Goal: Navigation & Orientation: Find specific page/section

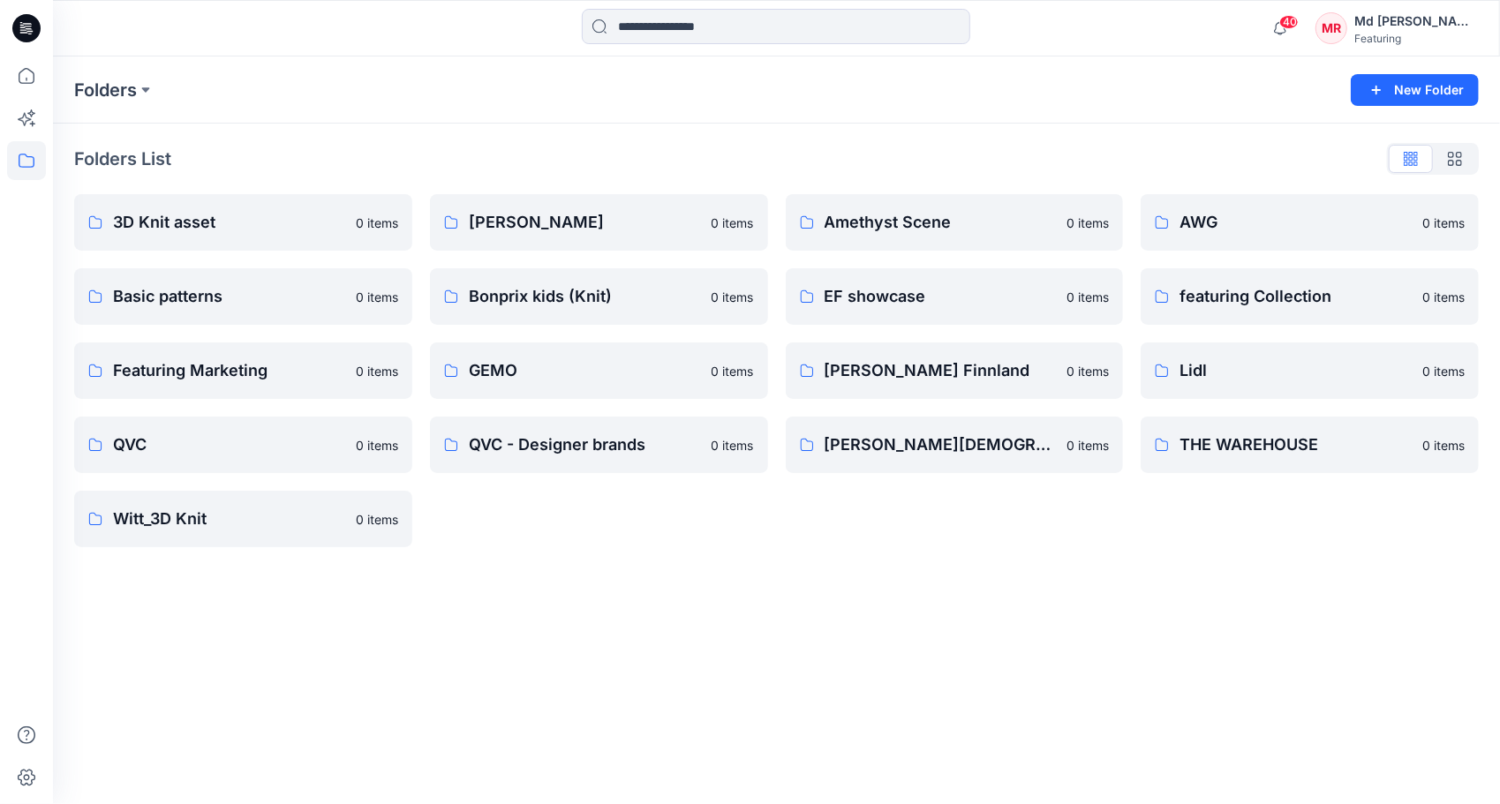
click at [603, 569] on div "Folders New Folder Folders List 3D Knit asset 0 items Basic patterns 0 items Fe…" at bounding box center [776, 431] width 1447 height 748
click at [729, 535] on div "[PERSON_NAME] 0 items Bonprix kids (Knit) 0 items GEMO 0 items QVC - Designer b…" at bounding box center [599, 370] width 338 height 353
click at [1191, 534] on div "AWG 0 items featuring Collection 0 items Lidl 0 items THE WAREHOUSE 0 items" at bounding box center [1310, 370] width 338 height 353
click at [182, 301] on p "Basic patterns" at bounding box center [229, 296] width 232 height 25
click at [189, 216] on p "3D Knit asset" at bounding box center [241, 222] width 257 height 25
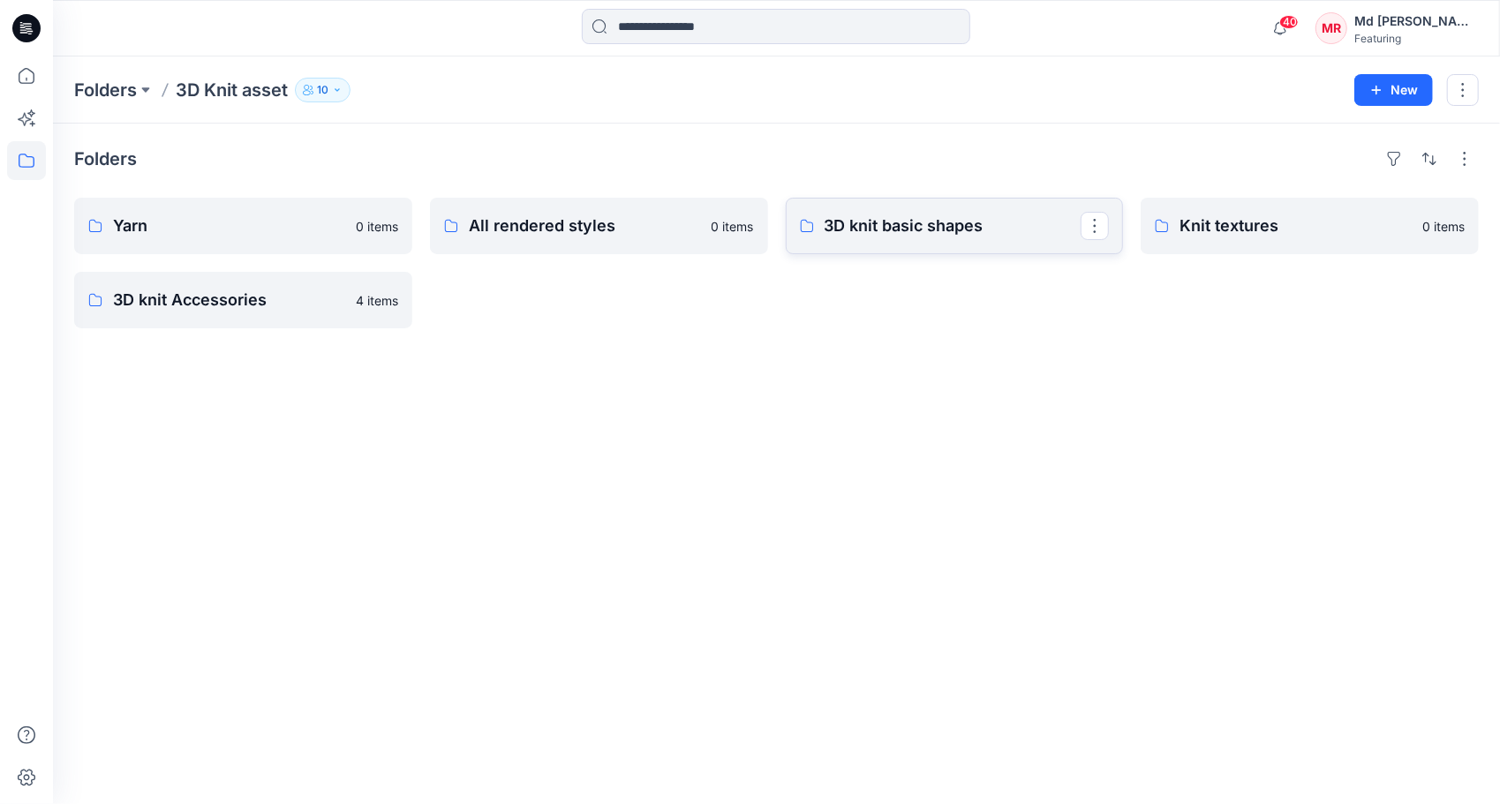
click at [872, 228] on p "3D knit basic shapes" at bounding box center [953, 226] width 257 height 25
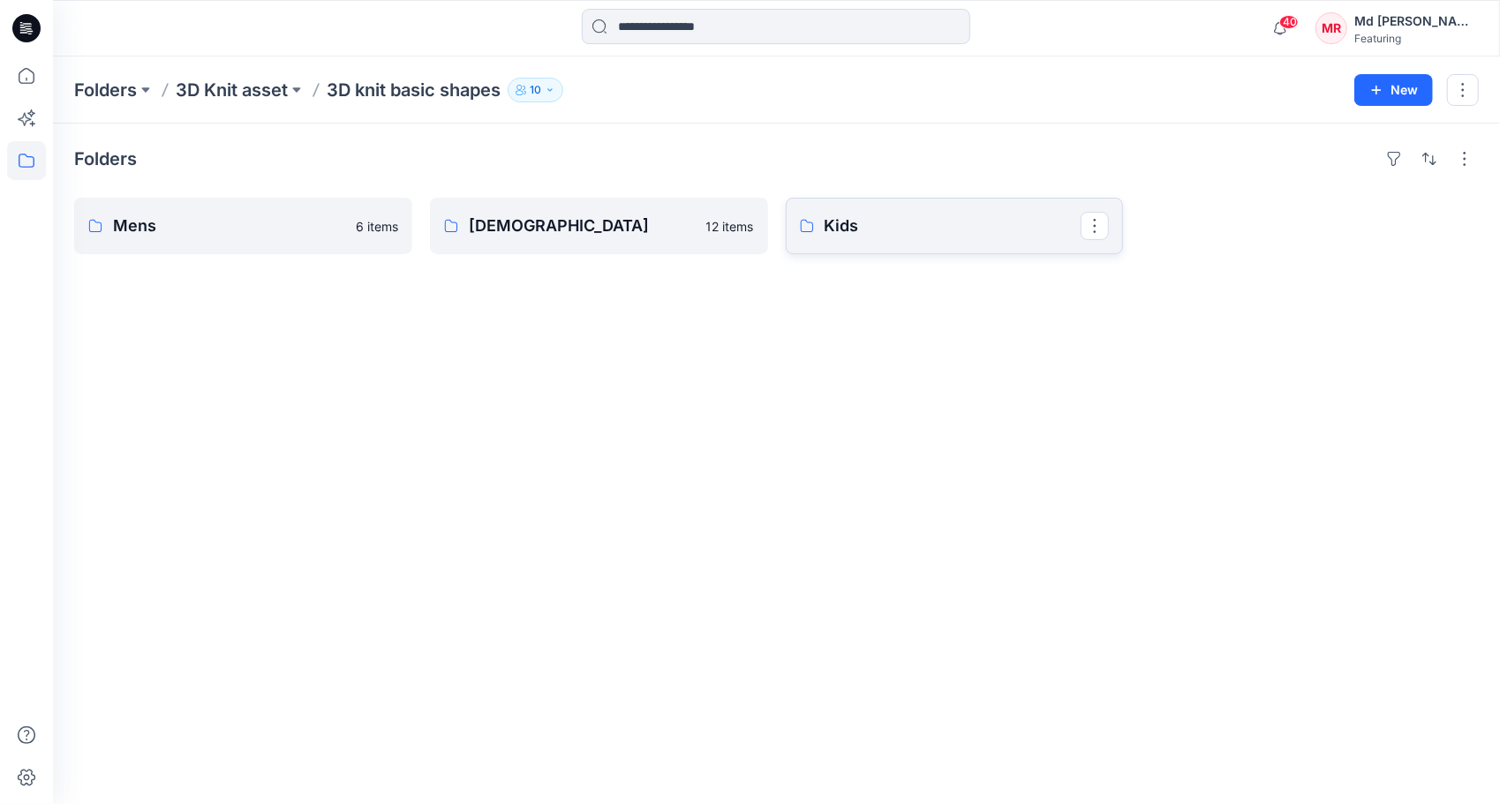
click at [863, 227] on p "Kids" at bounding box center [953, 226] width 257 height 25
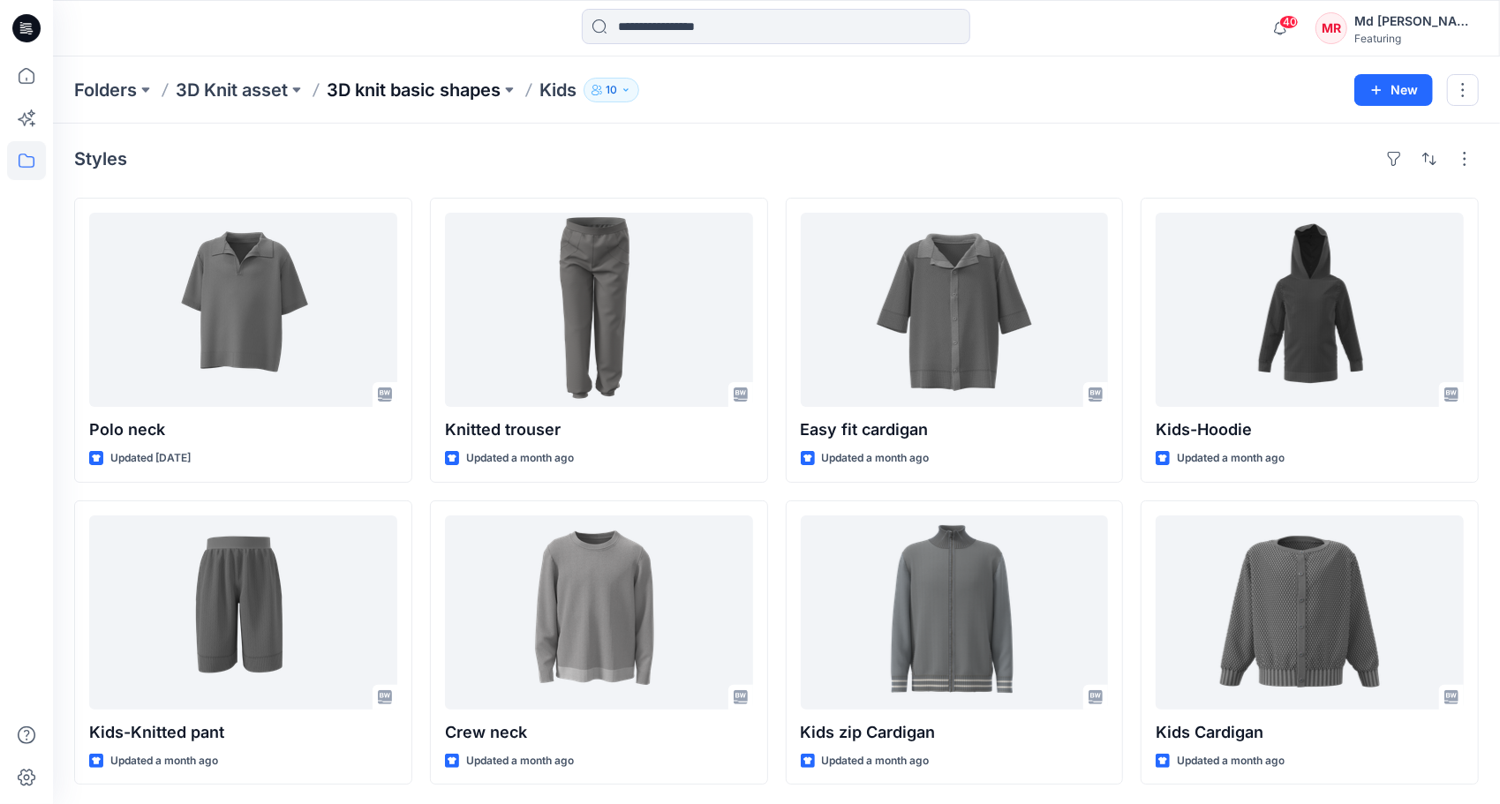
click at [360, 87] on p "3D knit basic shapes" at bounding box center [414, 90] width 174 height 25
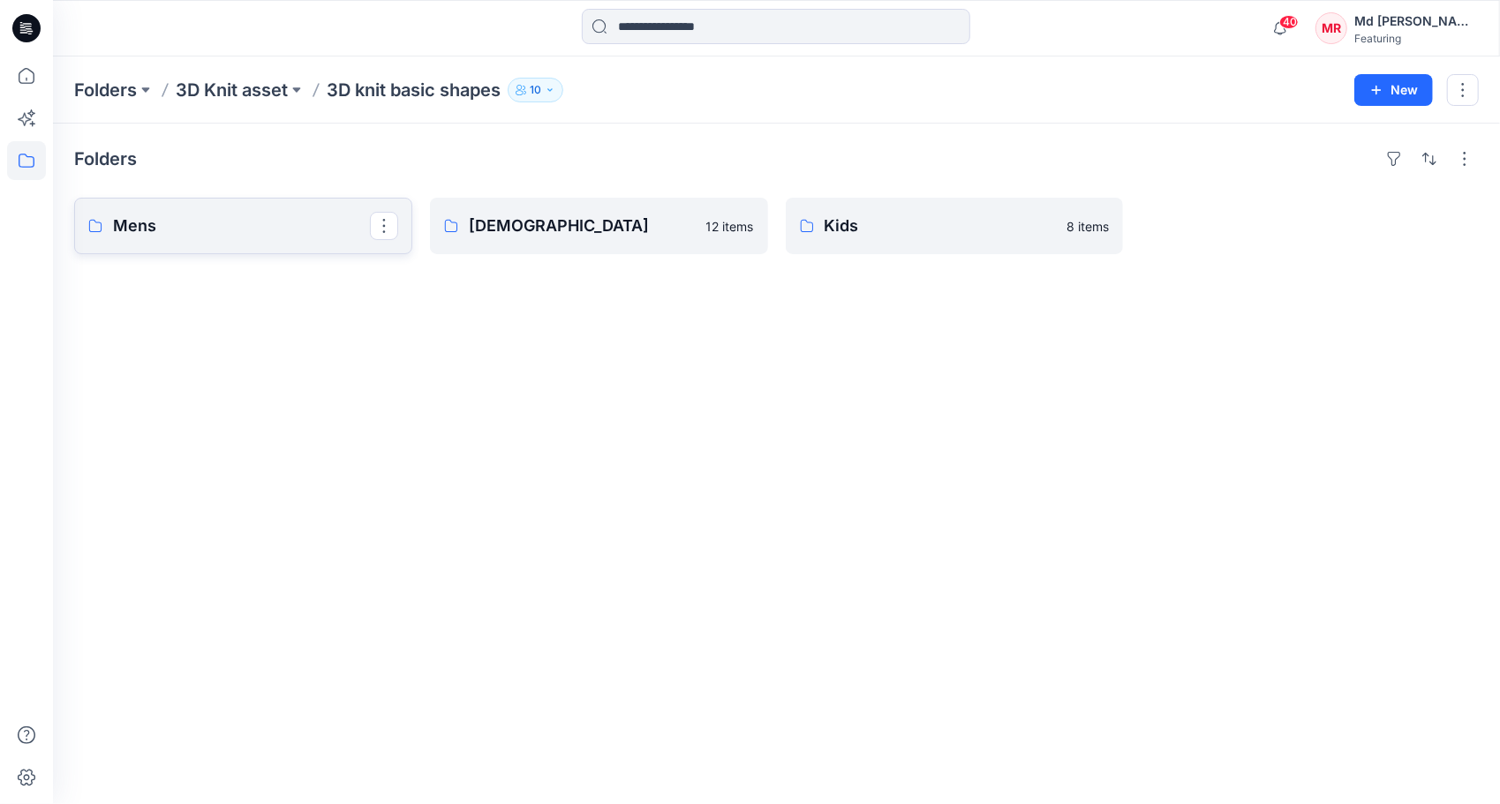
click at [234, 240] on link "Mens" at bounding box center [243, 226] width 338 height 57
click at [522, 230] on p "[DEMOGRAPHIC_DATA]" at bounding box center [597, 226] width 257 height 25
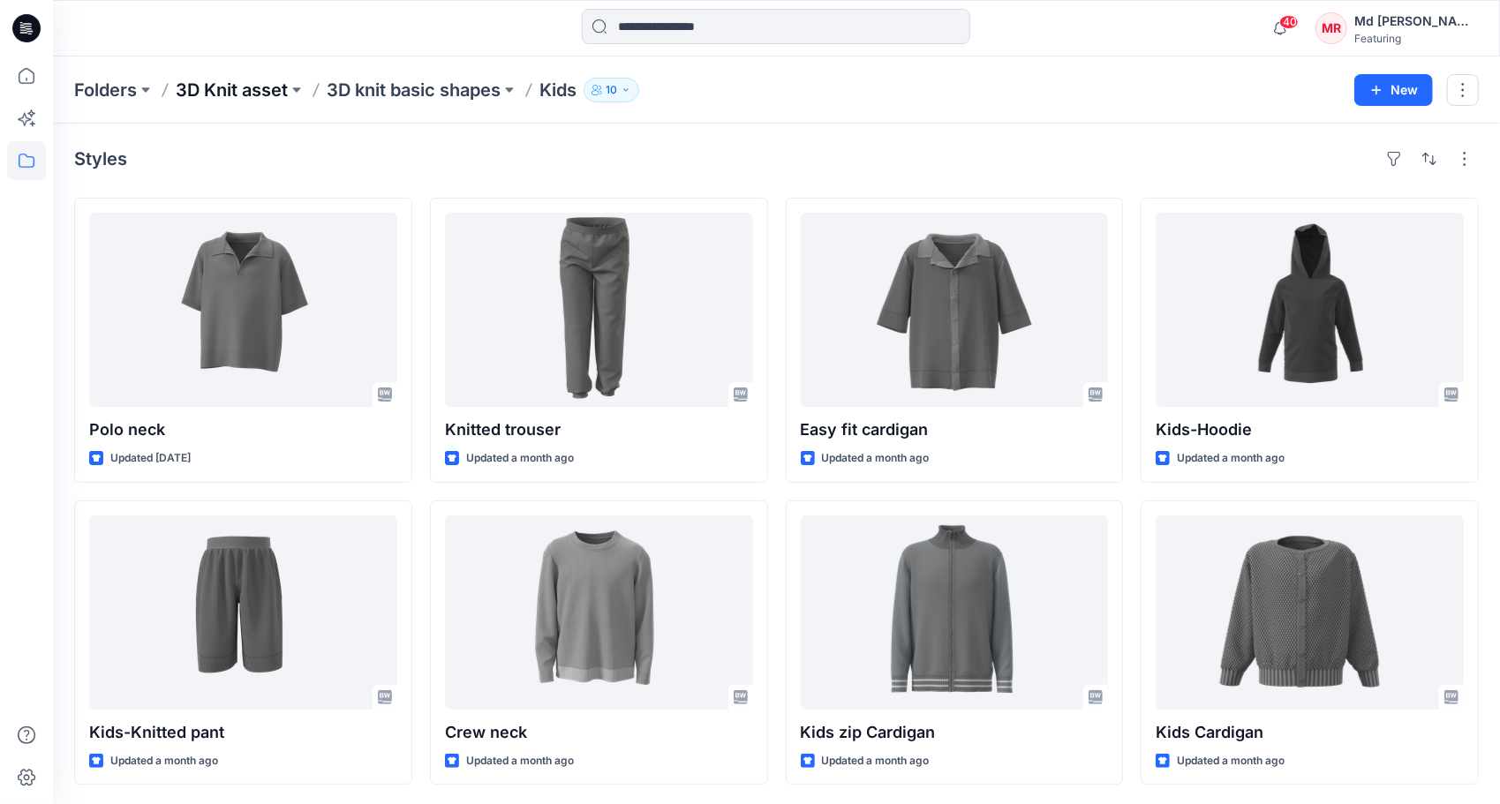
click at [199, 94] on p "3D Knit asset" at bounding box center [232, 90] width 112 height 25
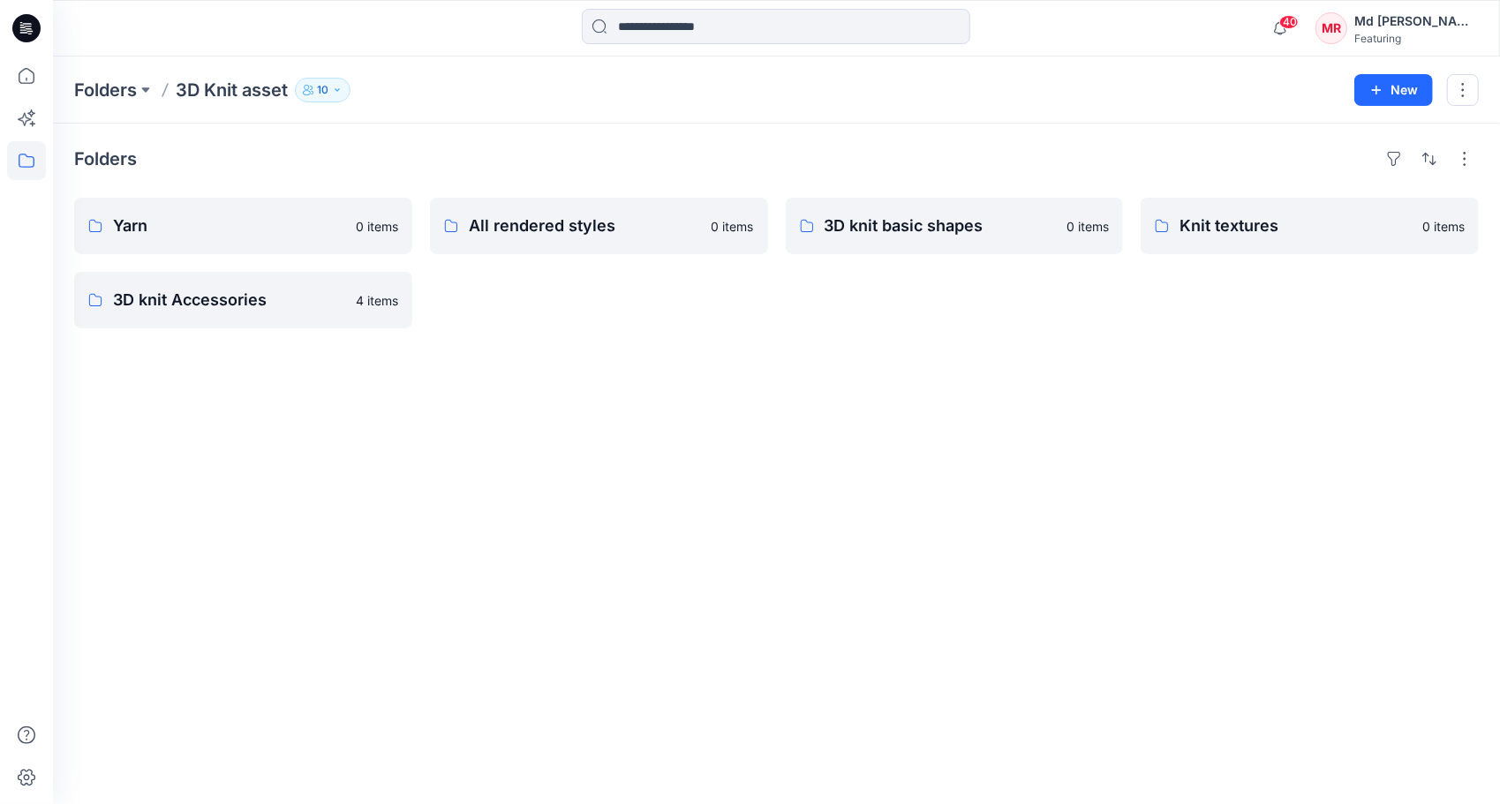
click at [716, 441] on div "Folders Yarn 0 items 3D knit Accessories 4 items All rendered styles 0 items 3D…" at bounding box center [776, 464] width 1447 height 681
click at [435, 398] on div "Folders Yarn 0 items 3D knit Accessories 4 items All rendered styles 0 items 3D…" at bounding box center [776, 464] width 1447 height 681
click at [212, 237] on p "Yarn" at bounding box center [241, 226] width 257 height 25
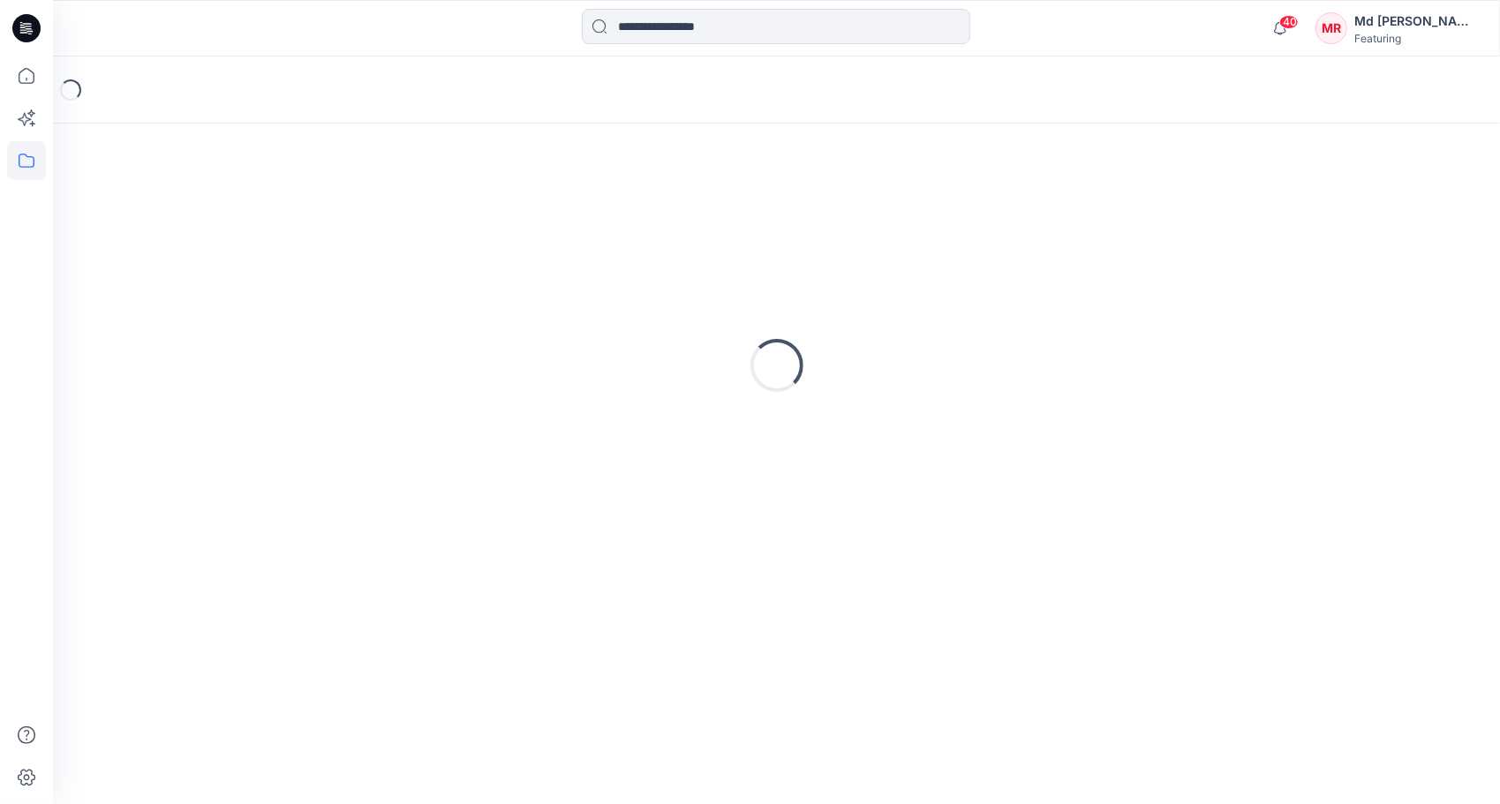
click at [212, 237] on div "Loading..." at bounding box center [776, 365] width 1405 height 441
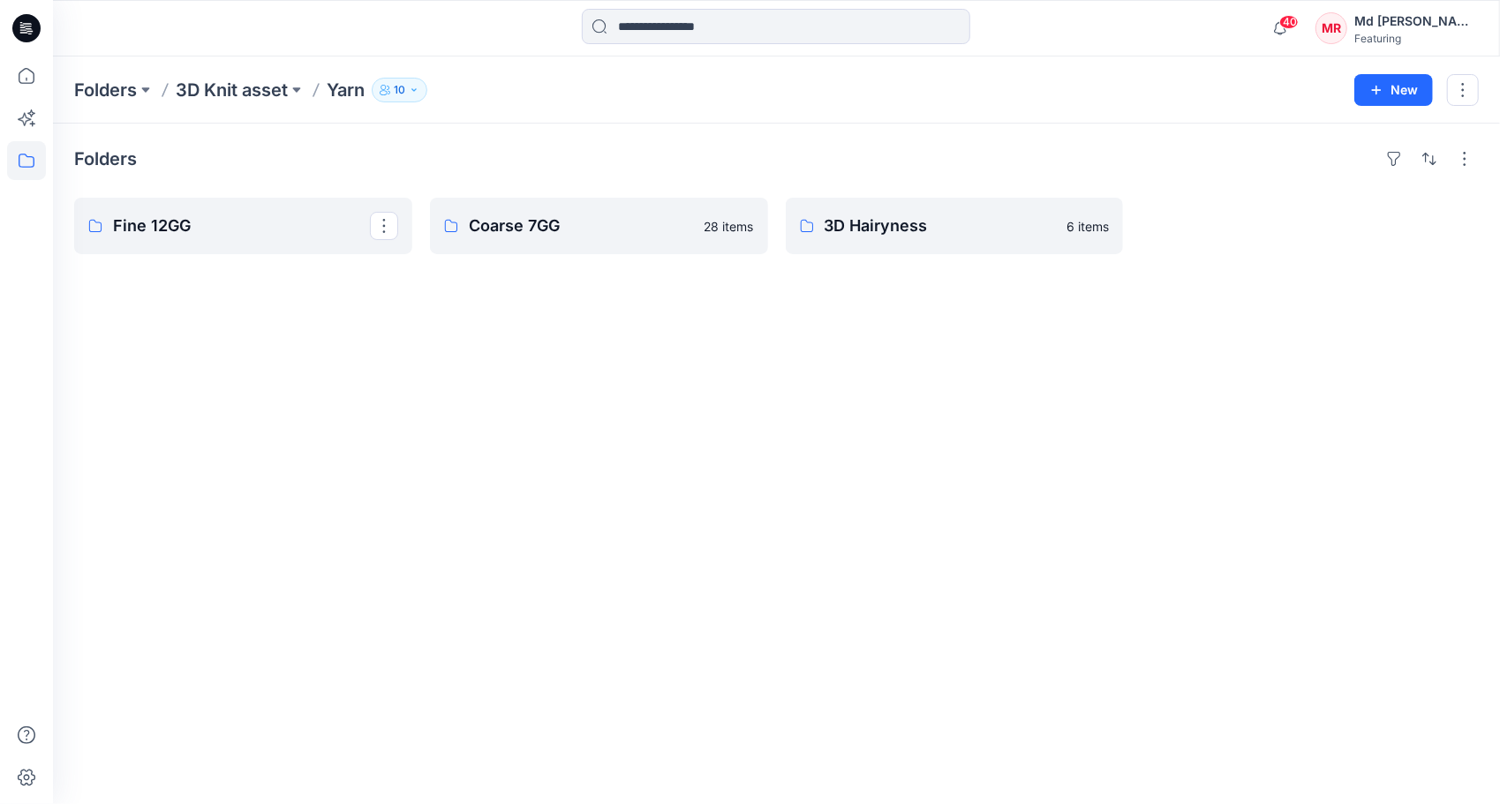
drag, startPoint x: 212, startPoint y: 237, endPoint x: 377, endPoint y: 333, distance: 191.1
click at [421, 332] on div "Folders Fine 12GG Coarse 7GG 28 items 3D Hairyness 6 items" at bounding box center [776, 464] width 1447 height 681
click at [239, 241] on link "Fine 12GG" at bounding box center [243, 226] width 338 height 57
click at [521, 218] on p "Coarse 7GG" at bounding box center [597, 226] width 257 height 25
click at [780, 343] on div "Folders Fine 12GG 15 items Coarse 7GG 28 items 3D Hairyness 6 items" at bounding box center [776, 464] width 1447 height 681
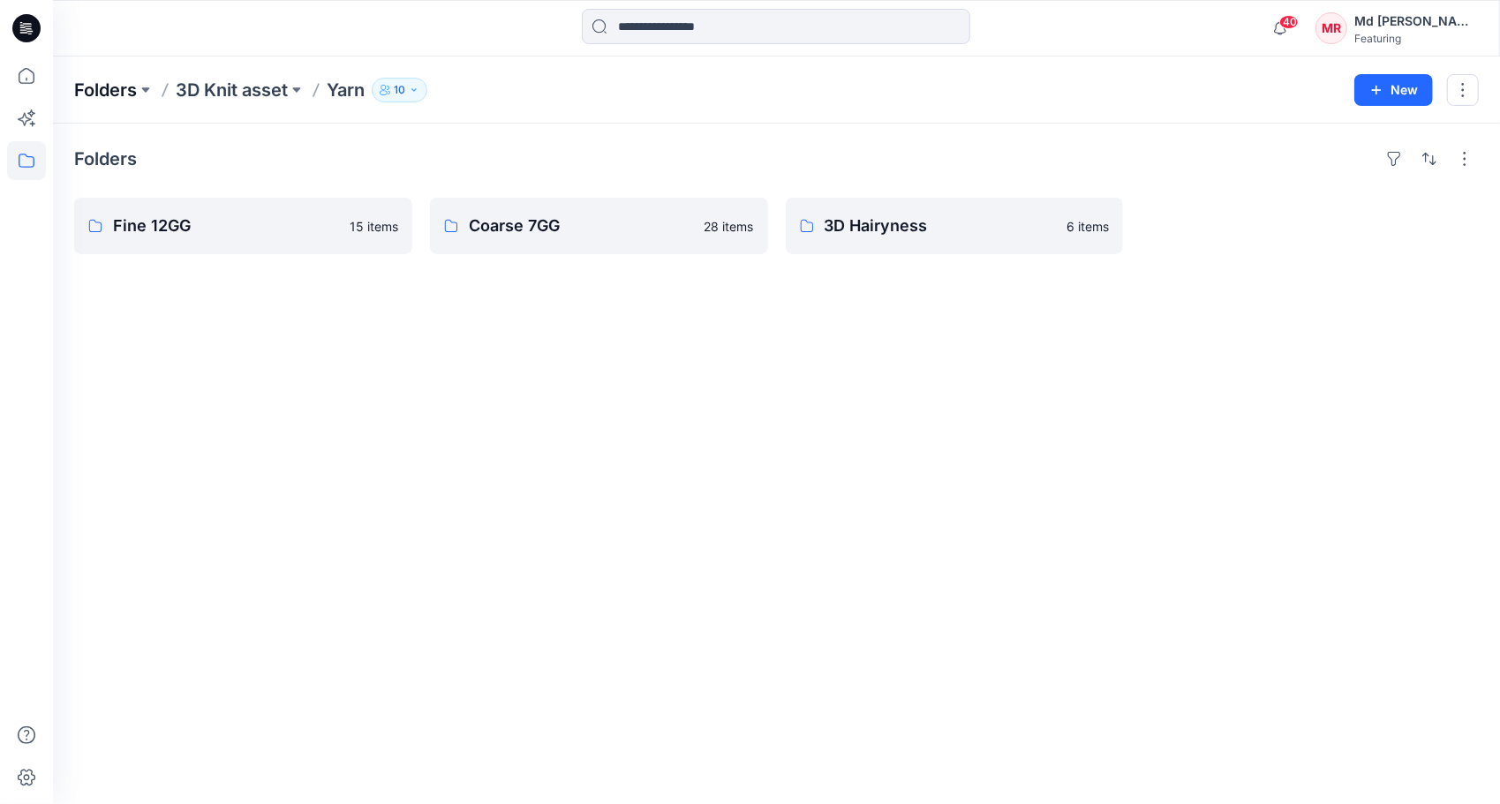
click at [109, 85] on p "Folders" at bounding box center [105, 90] width 63 height 25
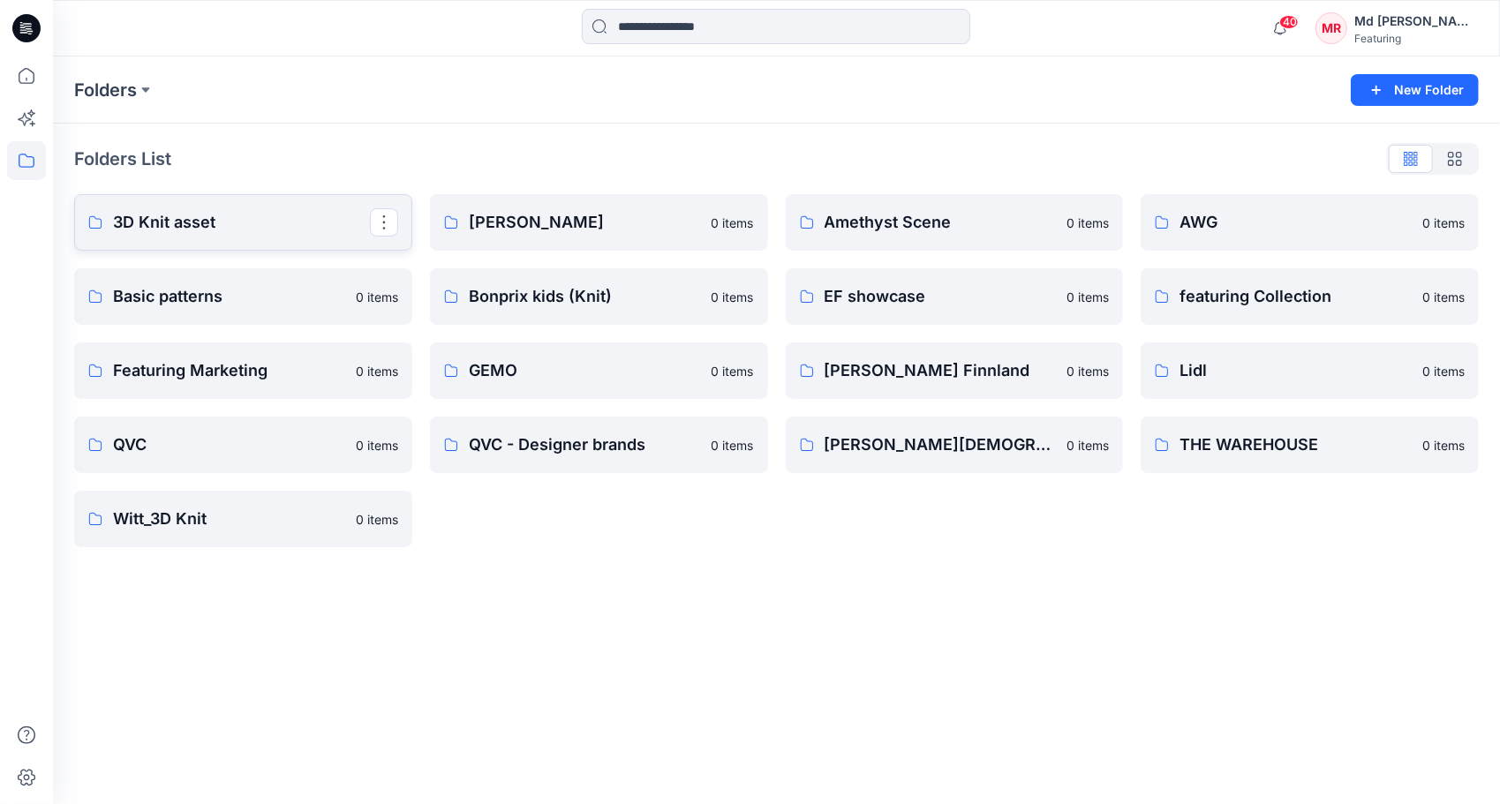
click at [210, 239] on link "3D Knit asset" at bounding box center [243, 222] width 338 height 57
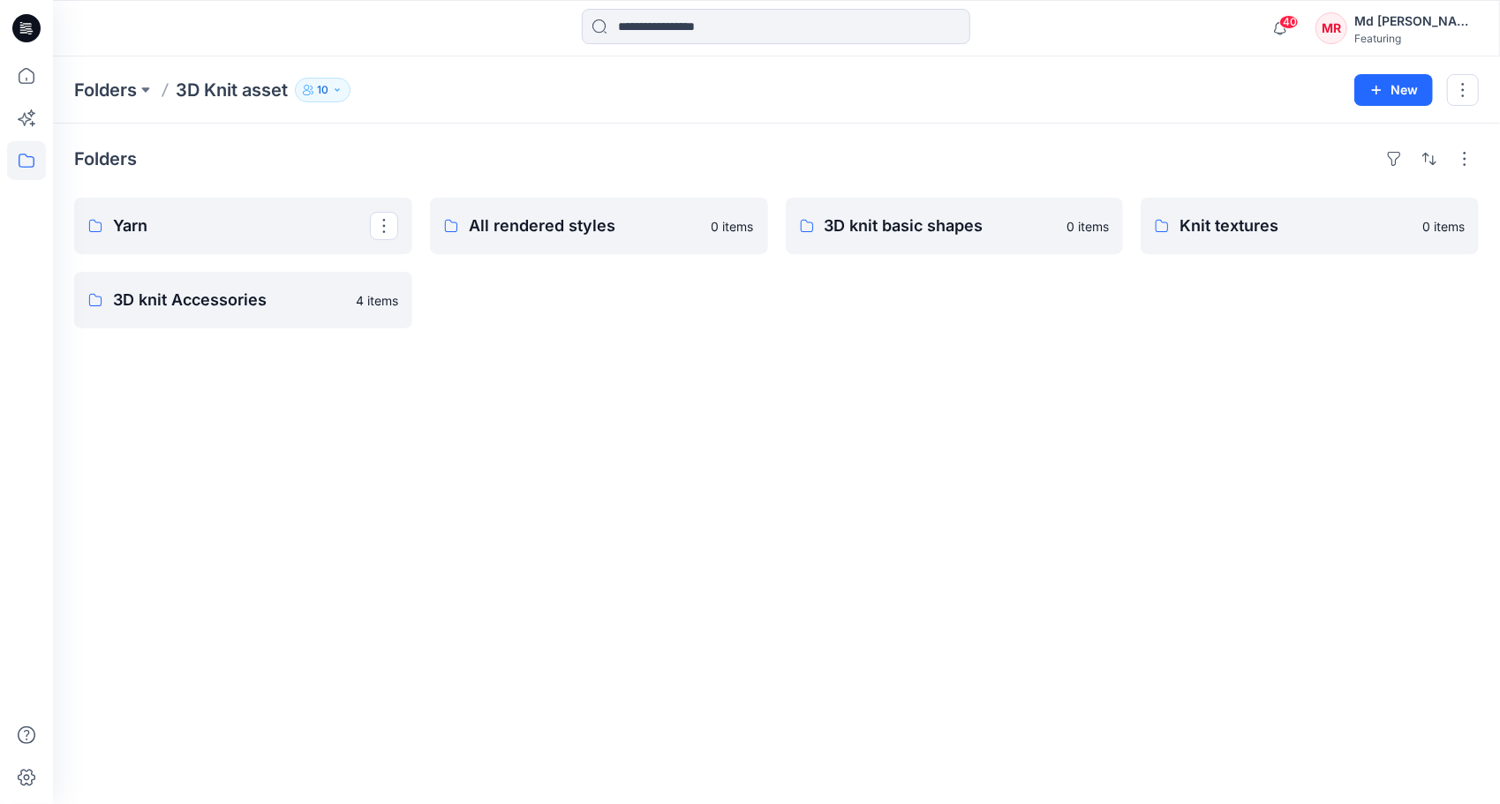
click at [210, 239] on link "Yarn" at bounding box center [243, 226] width 338 height 57
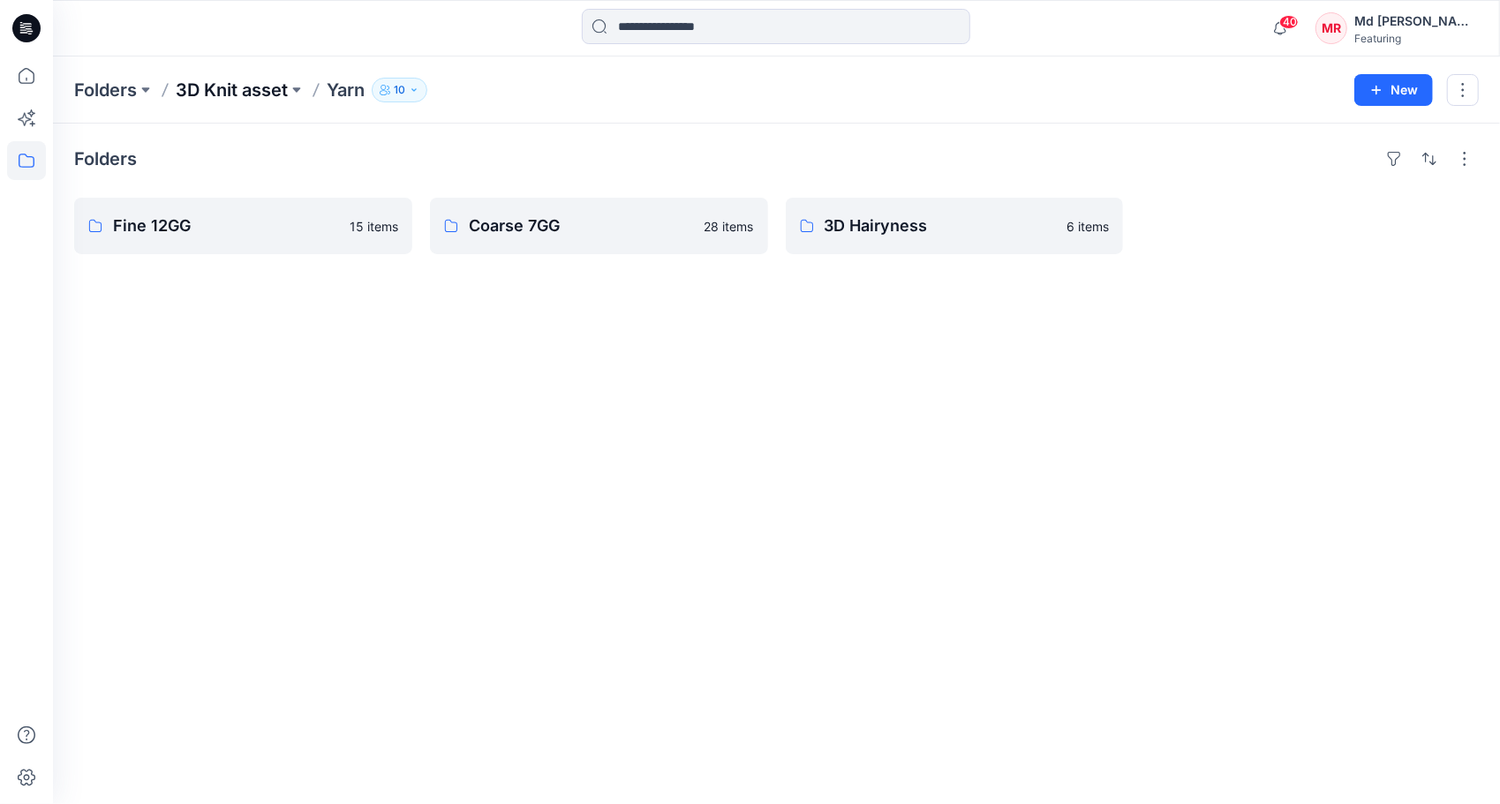
click at [214, 88] on p "3D Knit asset" at bounding box center [232, 90] width 112 height 25
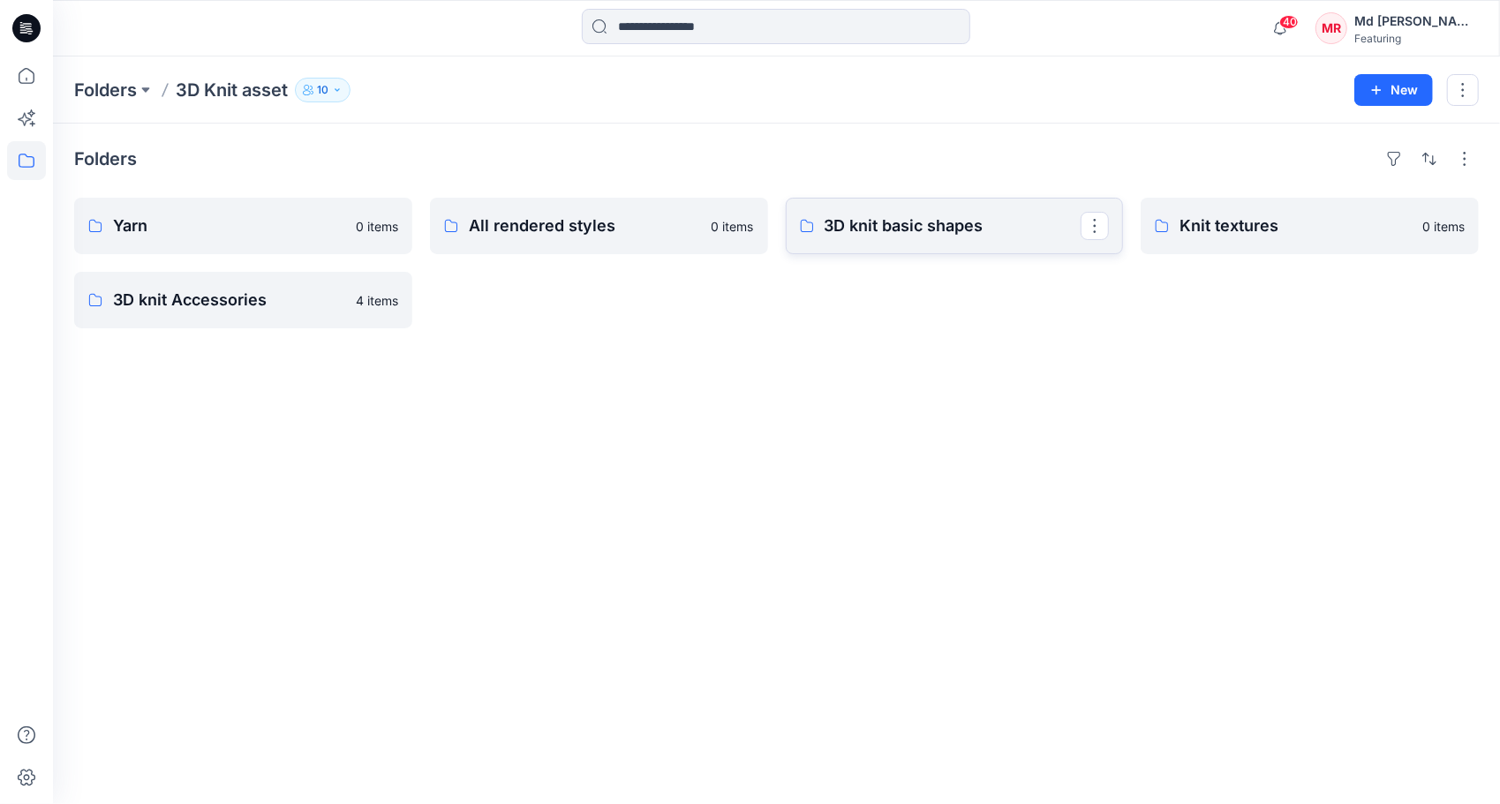
click at [900, 230] on p "3D knit basic shapes" at bounding box center [953, 226] width 257 height 25
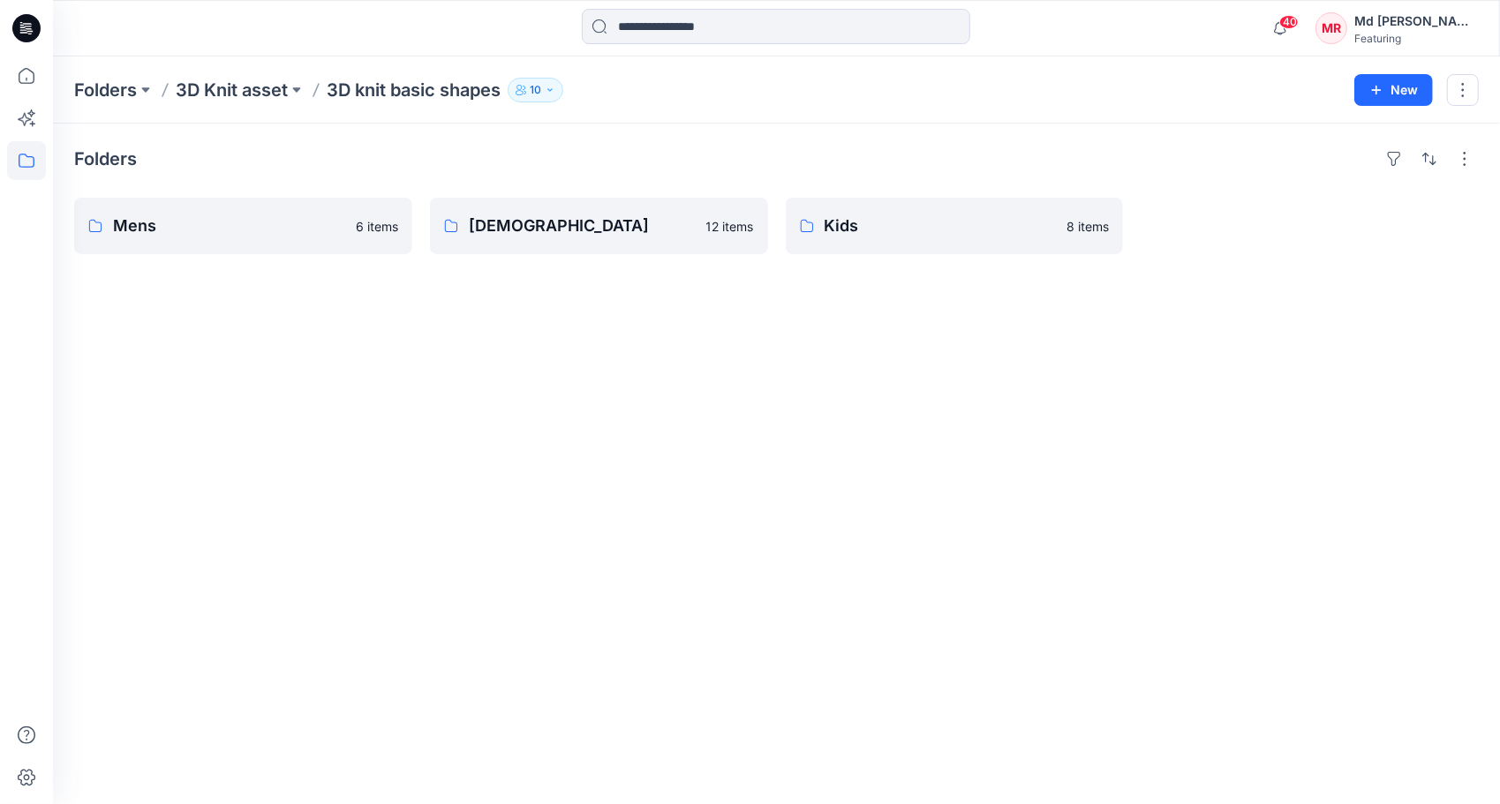
click at [391, 358] on div "Folders Mens 6 items [DEMOGRAPHIC_DATA] 12 items Kids 8 items" at bounding box center [776, 464] width 1447 height 681
click at [854, 230] on p "Kids" at bounding box center [953, 226] width 257 height 25
click at [896, 225] on p "Kids" at bounding box center [953, 226] width 257 height 25
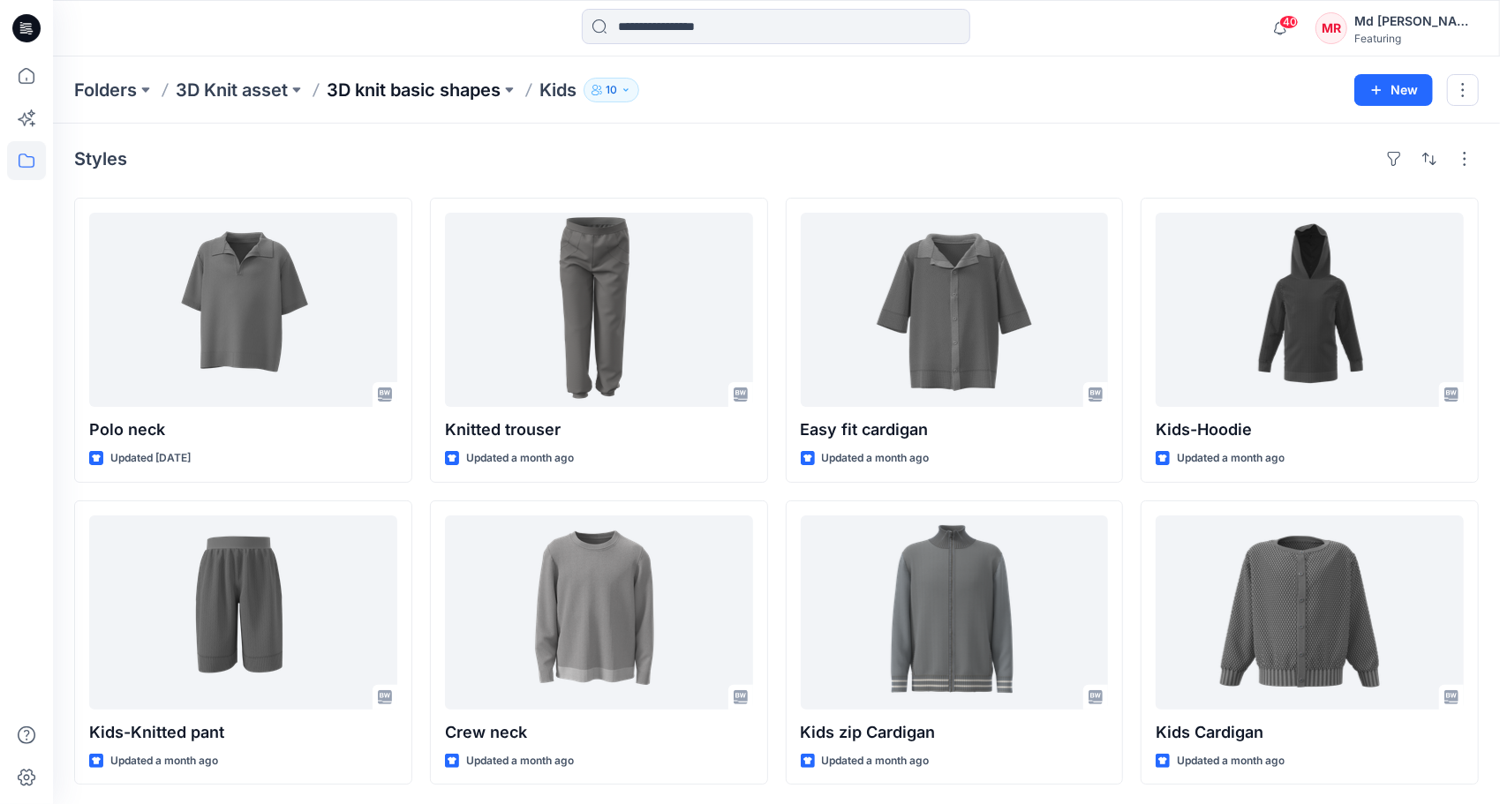
click at [424, 95] on p "3D knit basic shapes" at bounding box center [414, 90] width 174 height 25
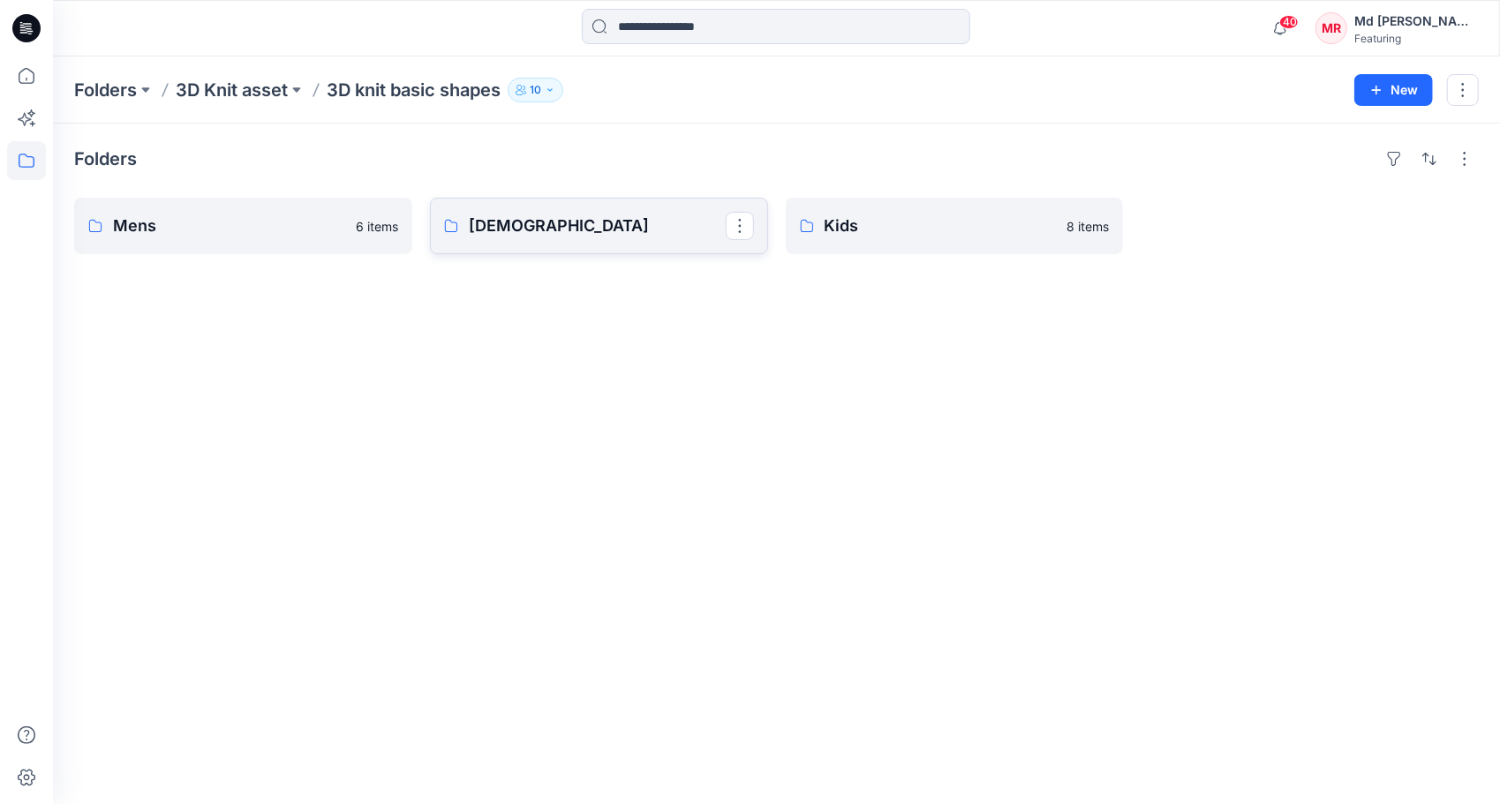
click at [579, 217] on p "[DEMOGRAPHIC_DATA]" at bounding box center [597, 226] width 257 height 25
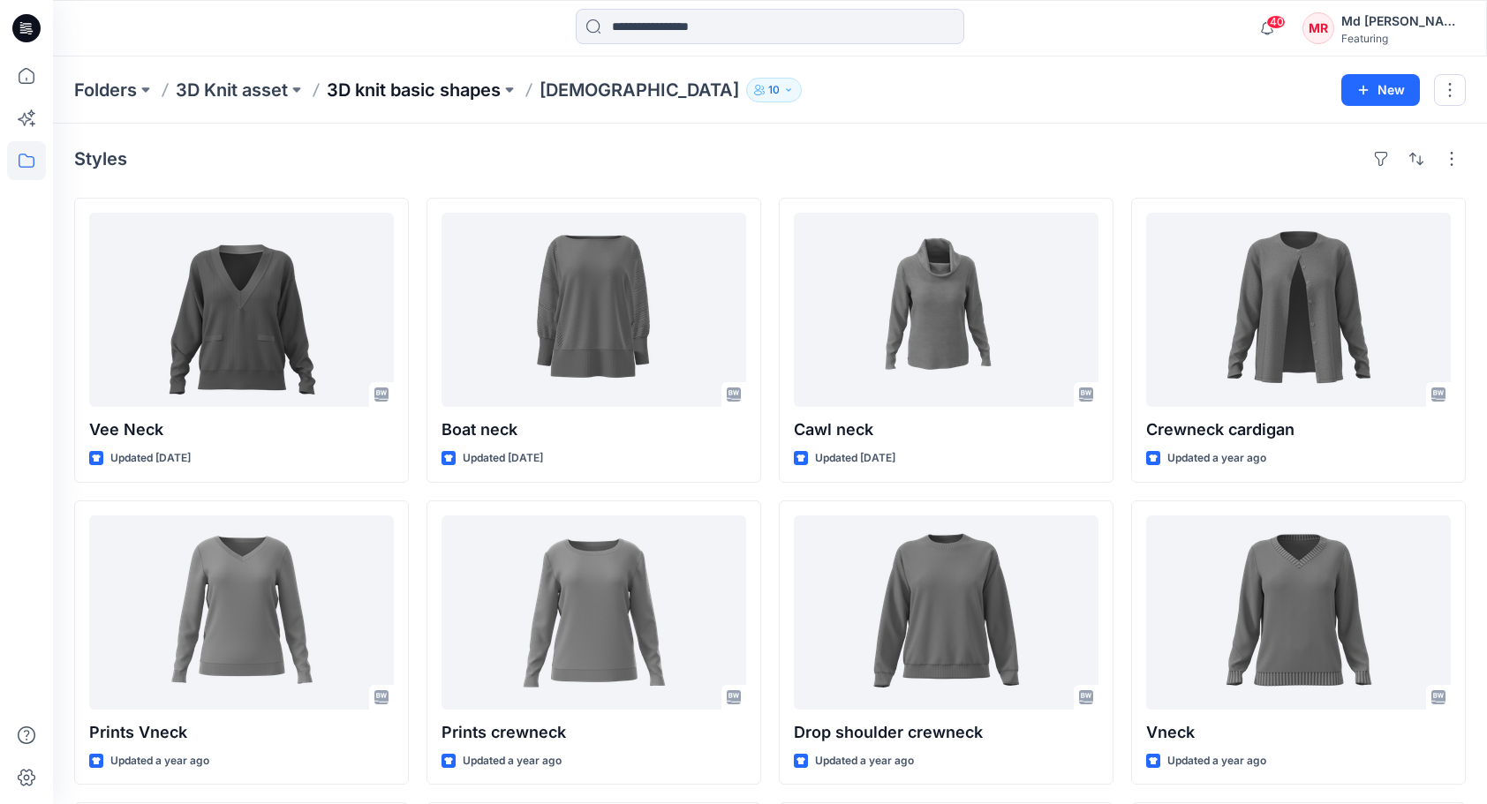
click at [444, 87] on p "3D knit basic shapes" at bounding box center [414, 90] width 174 height 25
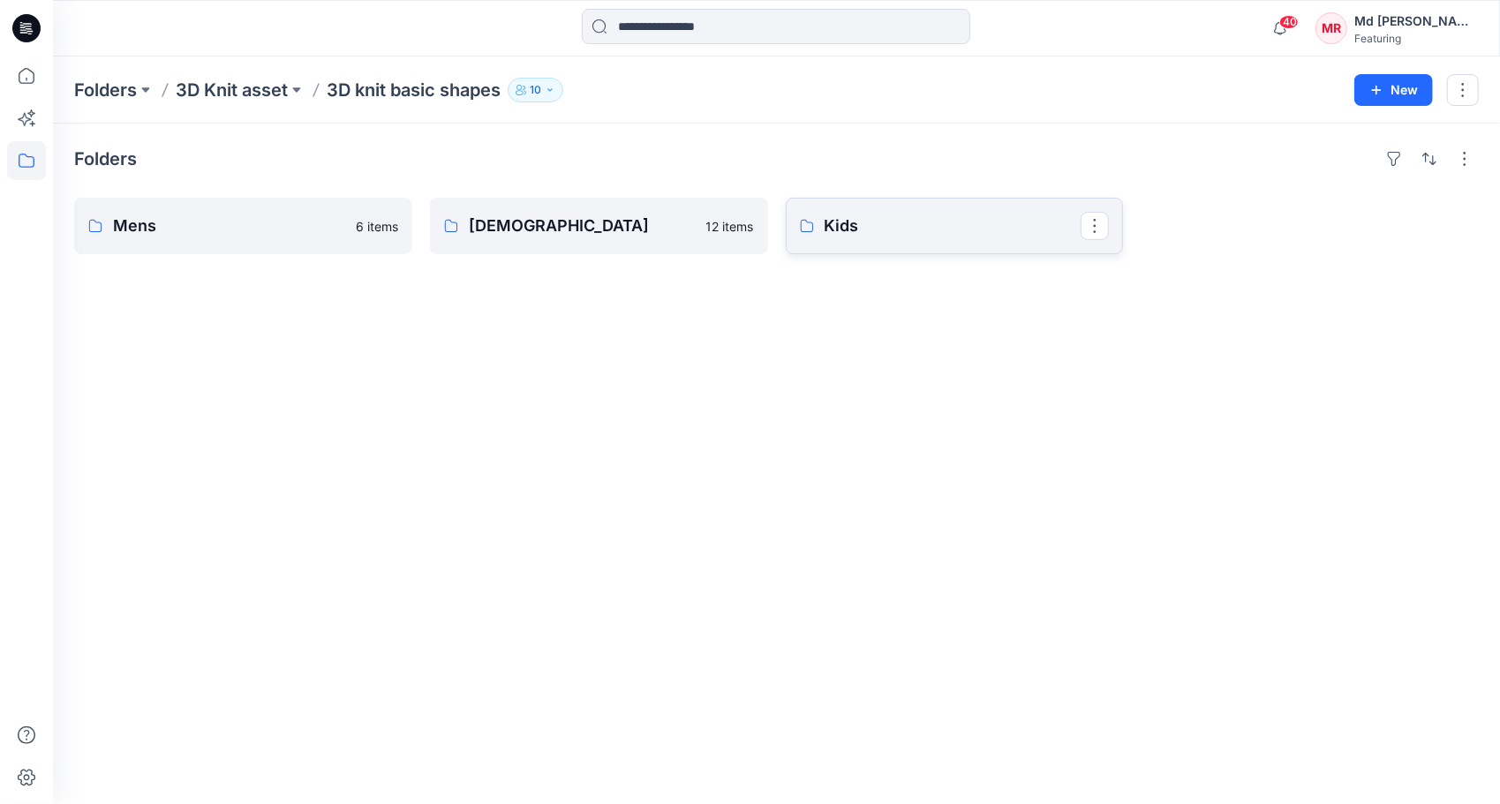
click at [909, 230] on p "Kids" at bounding box center [953, 226] width 257 height 25
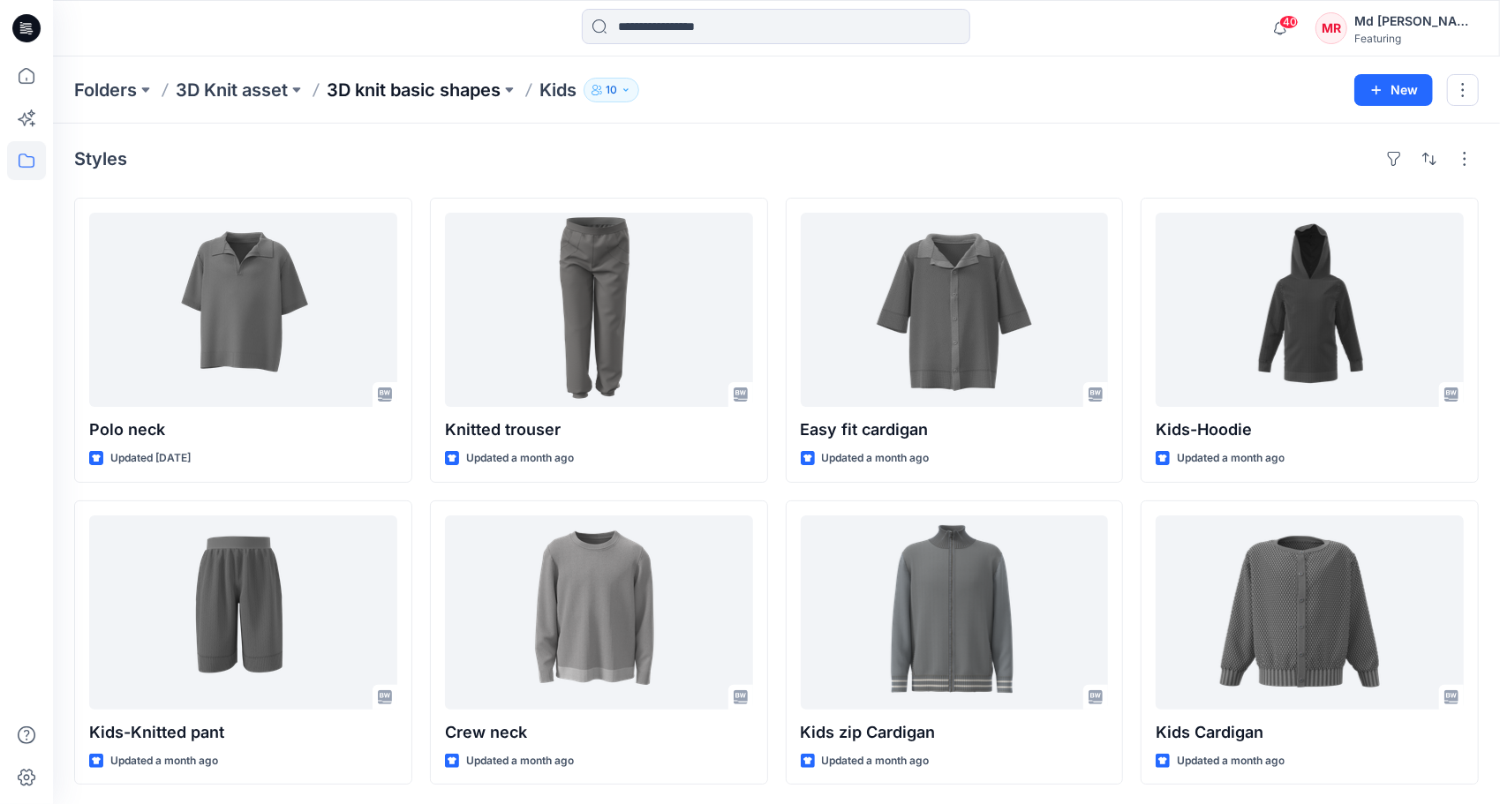
click at [364, 93] on p "3D knit basic shapes" at bounding box center [414, 90] width 174 height 25
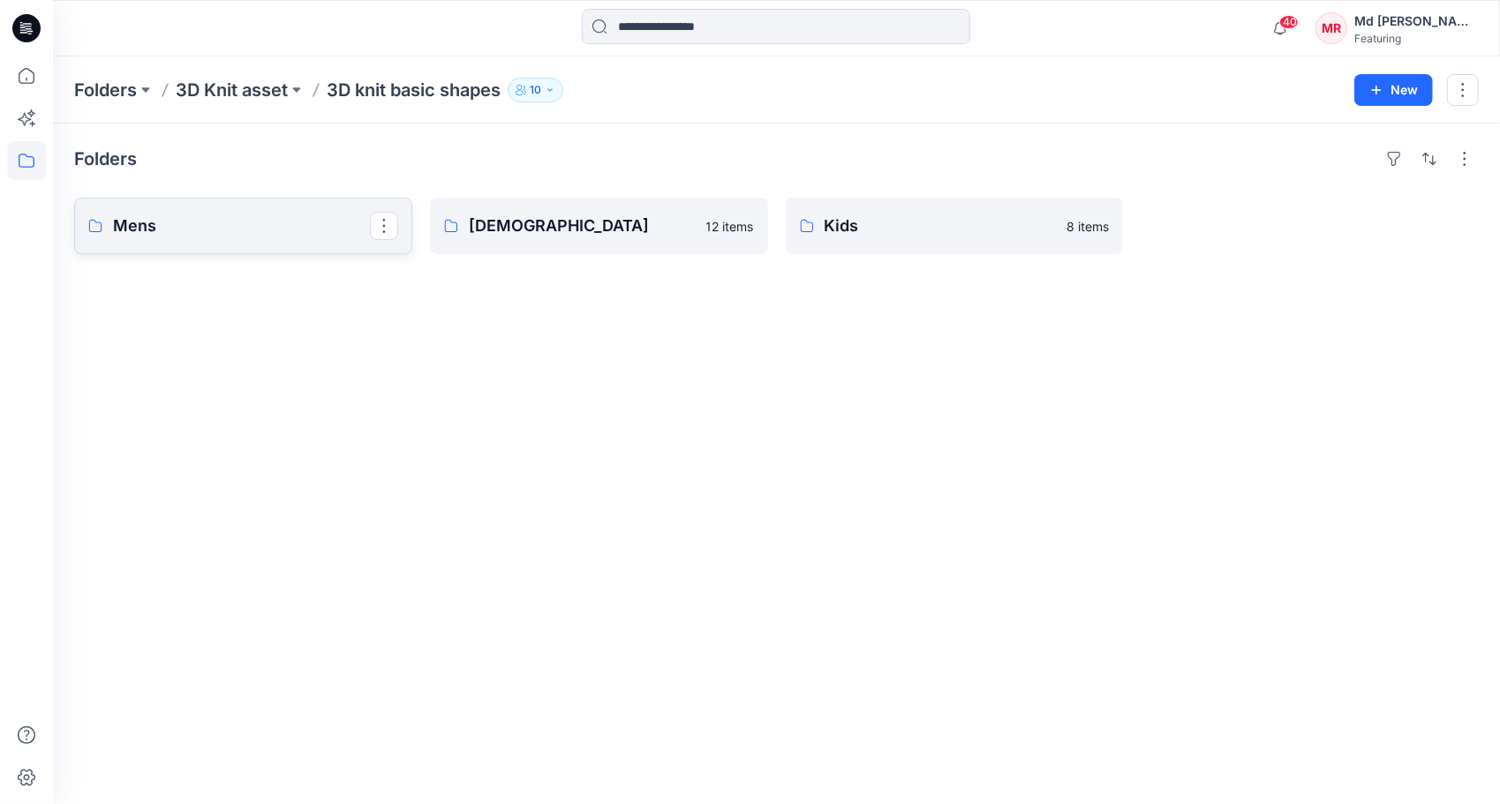
click at [200, 233] on p "Mens" at bounding box center [241, 226] width 257 height 25
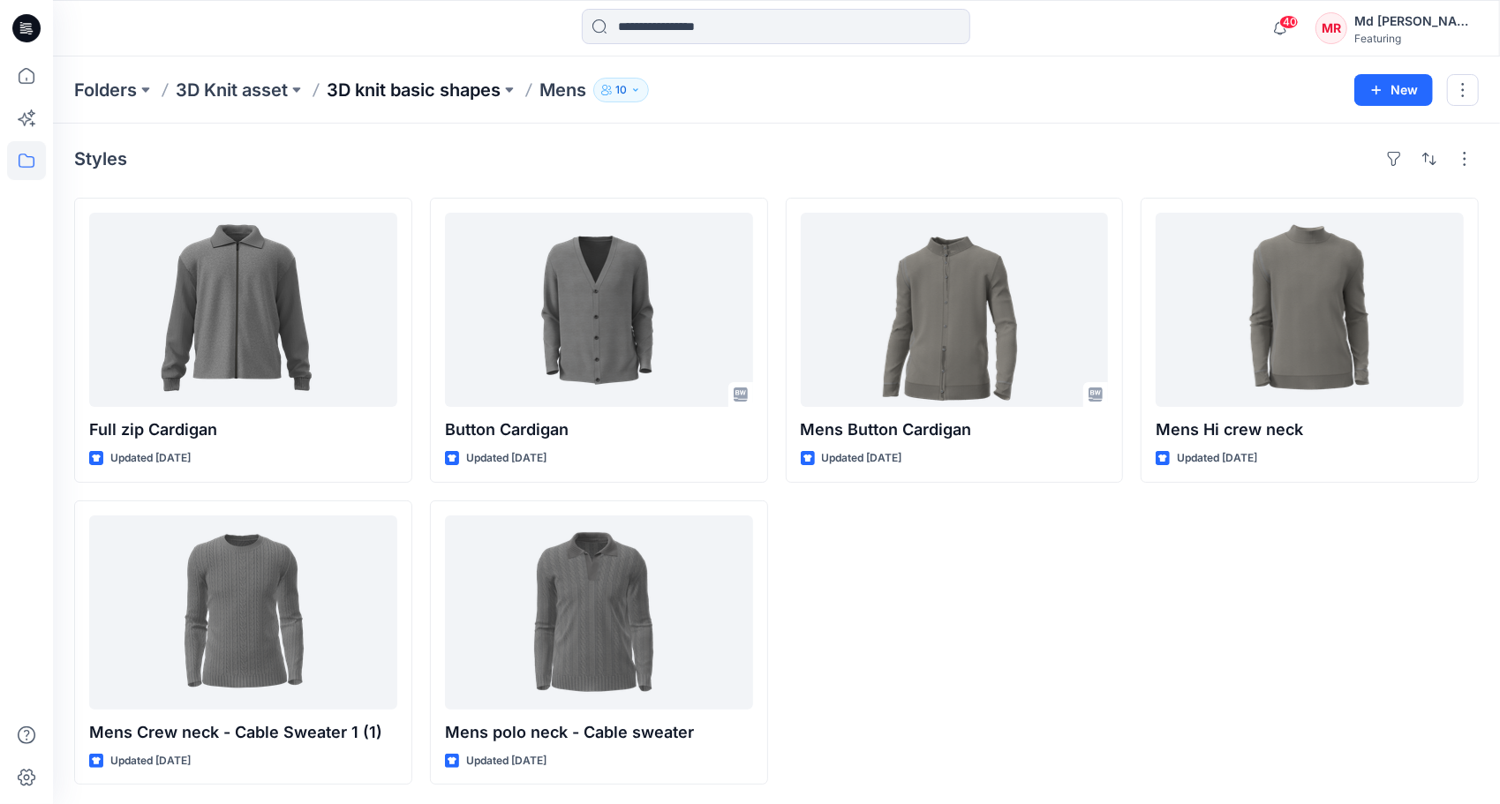
click at [390, 90] on p "3D knit basic shapes" at bounding box center [414, 90] width 174 height 25
